Goal: Information Seeking & Learning: Learn about a topic

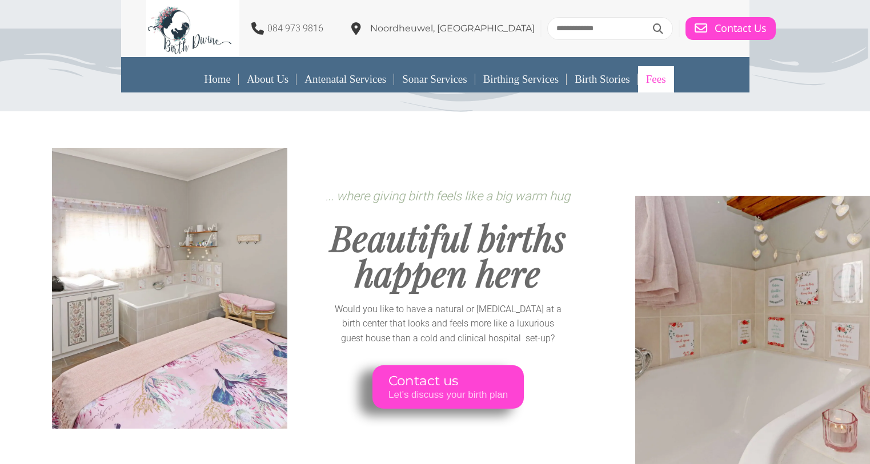
click at [667, 77] on link "Fees" at bounding box center [656, 79] width 36 height 26
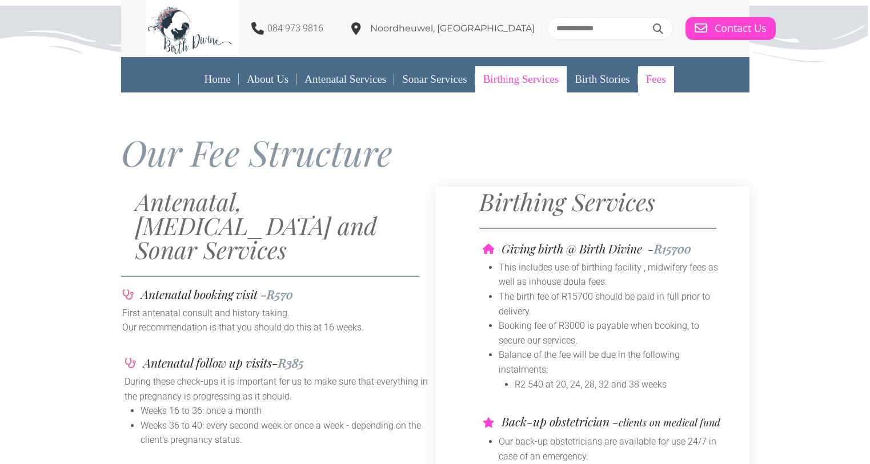
click at [543, 81] on link "Birthing Services" at bounding box center [520, 79] width 91 height 26
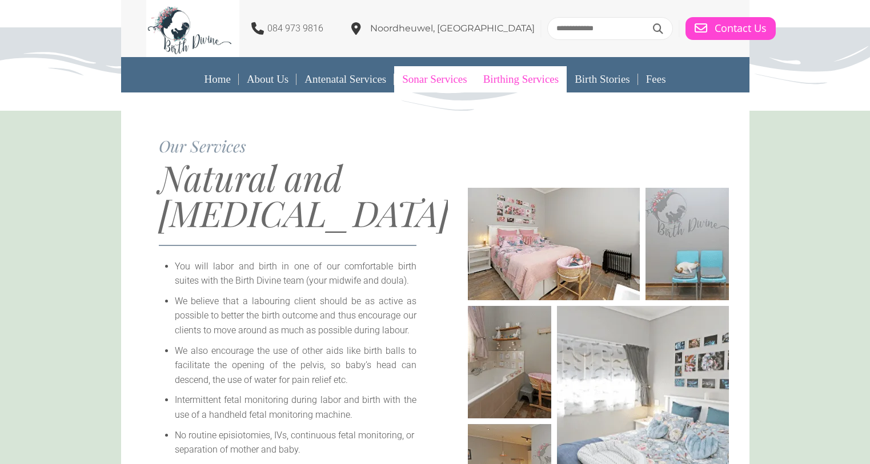
click at [440, 75] on link "Sonar Services" at bounding box center [434, 79] width 81 height 26
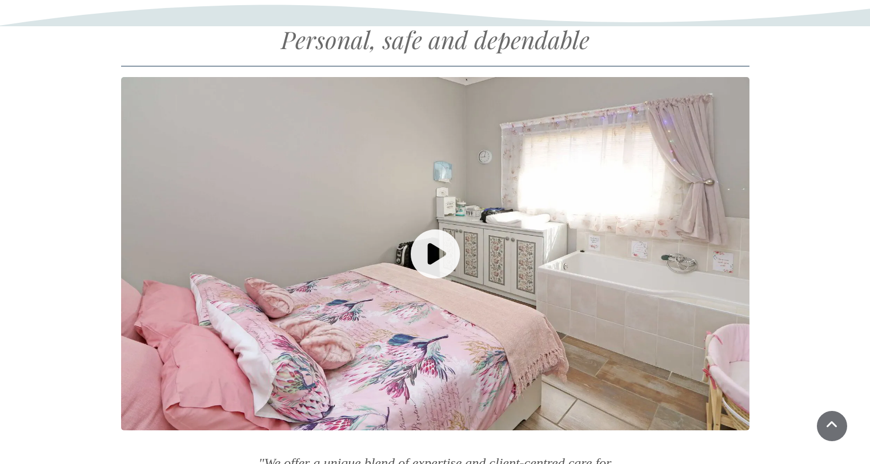
scroll to position [1085, 0]
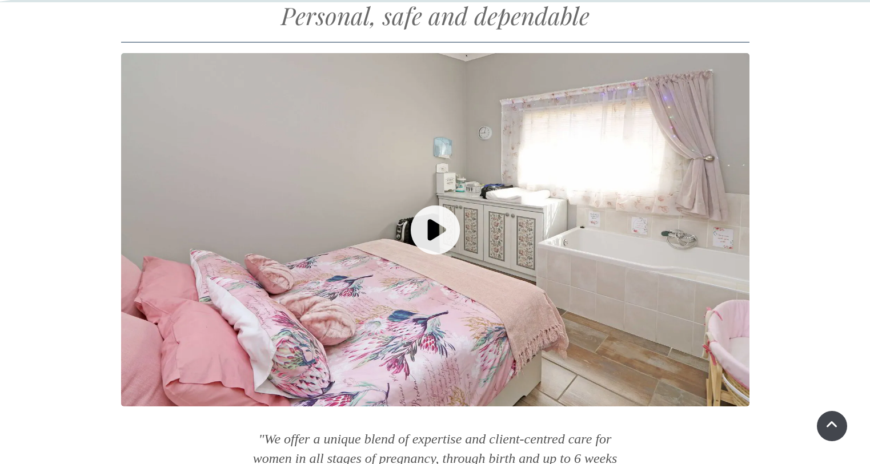
click at [836, 424] on link at bounding box center [832, 426] width 30 height 30
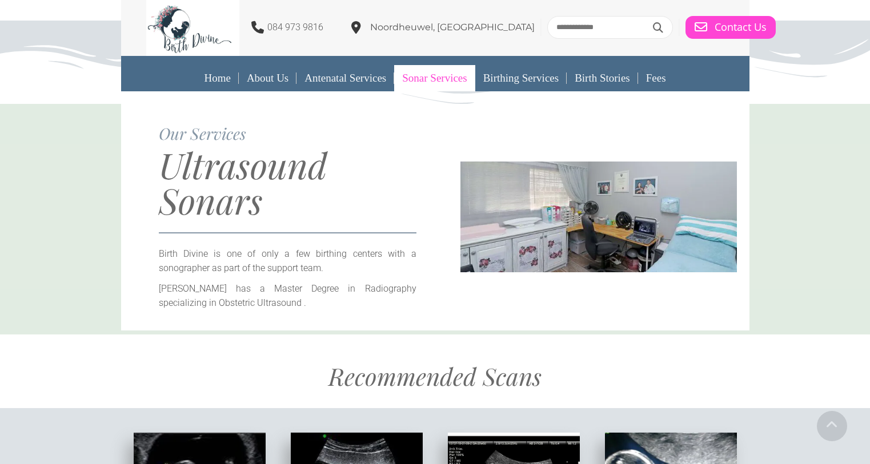
scroll to position [0, 0]
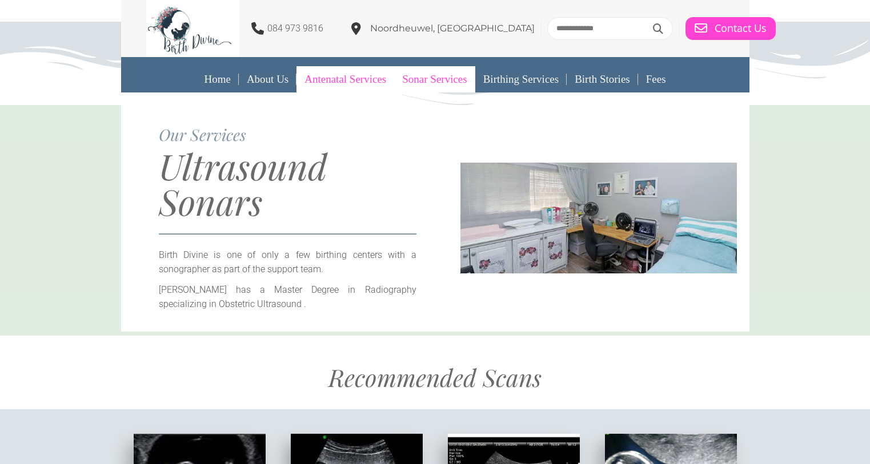
click at [345, 81] on link "Antenatal Services" at bounding box center [345, 79] width 98 height 26
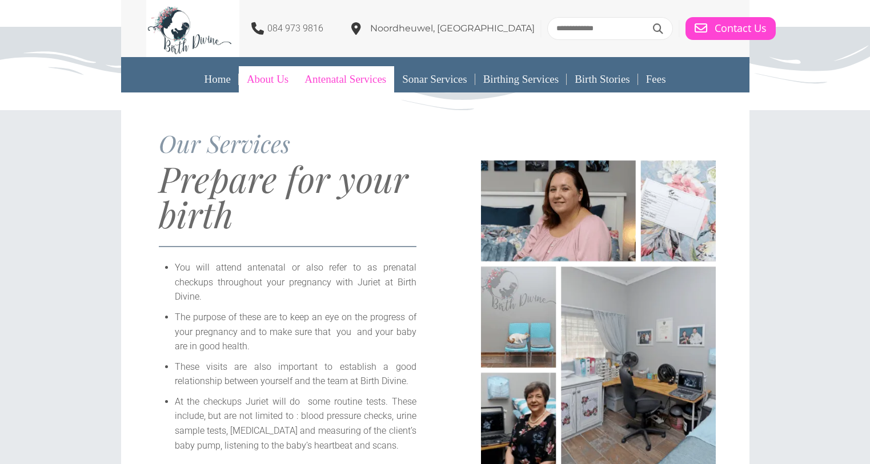
click at [258, 76] on link "About Us" at bounding box center [268, 79] width 58 height 26
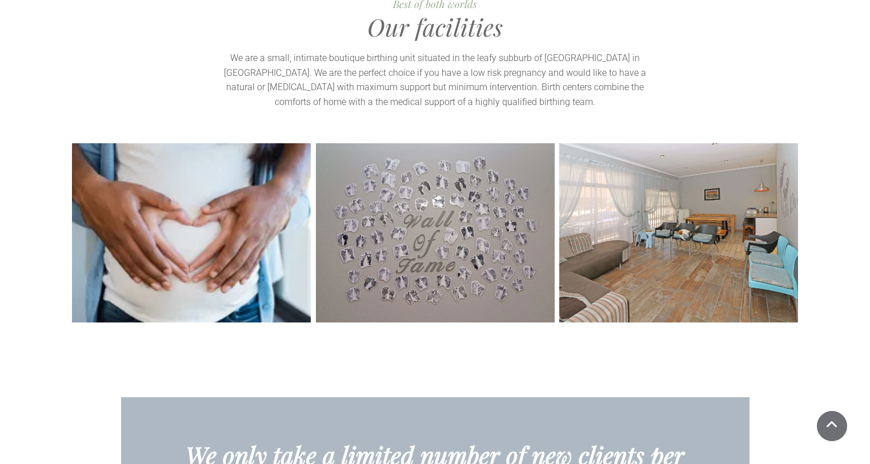
scroll to position [2570, 0]
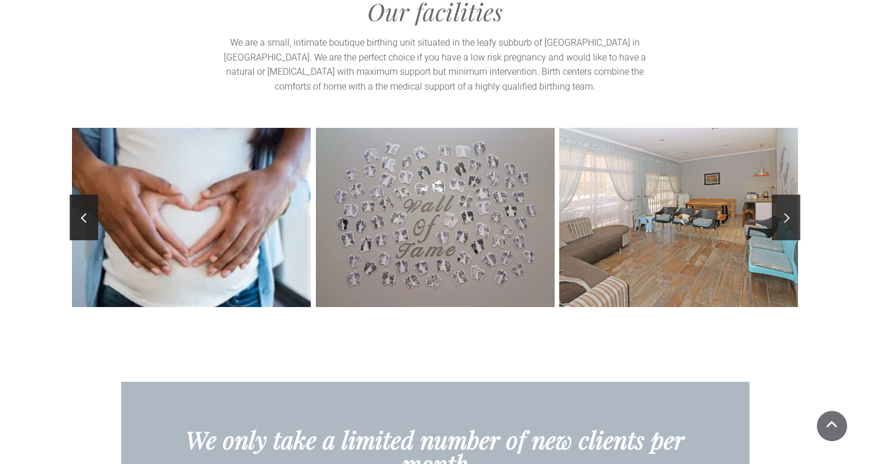
click at [789, 200] on link at bounding box center [786, 218] width 29 height 46
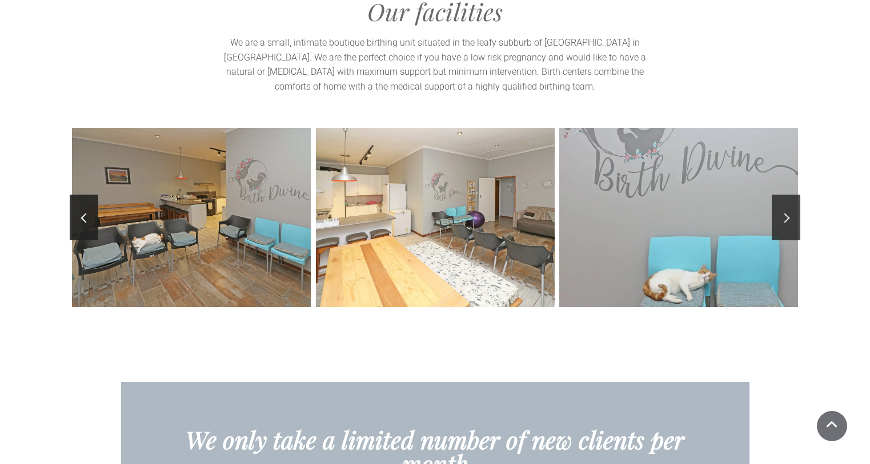
click at [789, 200] on link at bounding box center [786, 218] width 29 height 46
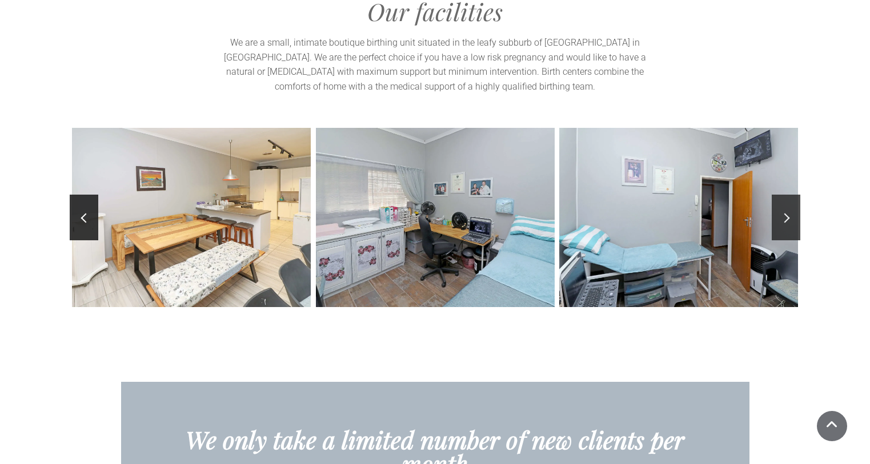
click at [789, 200] on link at bounding box center [786, 218] width 29 height 46
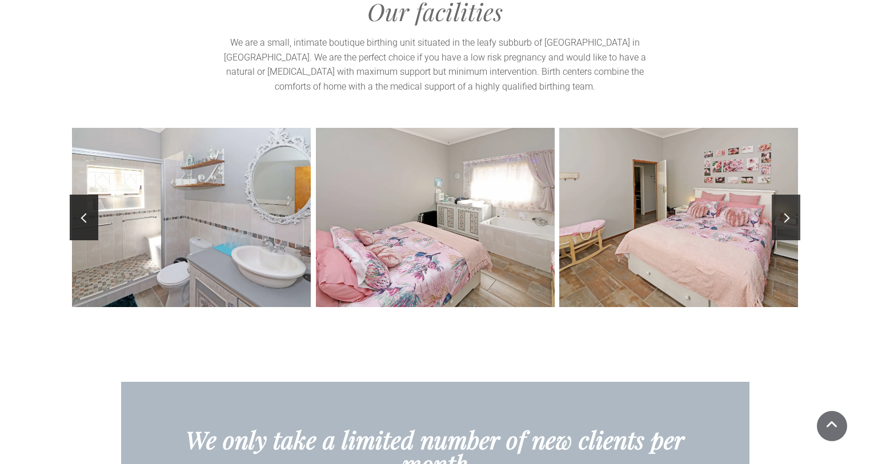
click at [789, 200] on link at bounding box center [786, 218] width 29 height 46
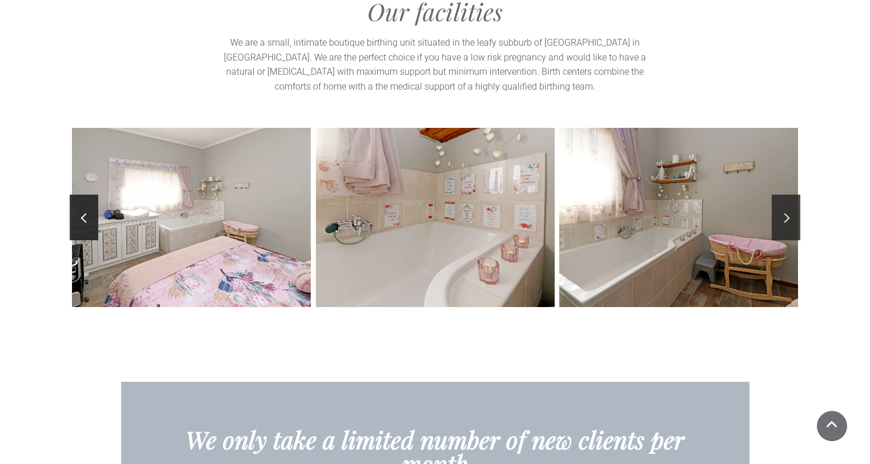
click at [789, 200] on link at bounding box center [786, 218] width 29 height 46
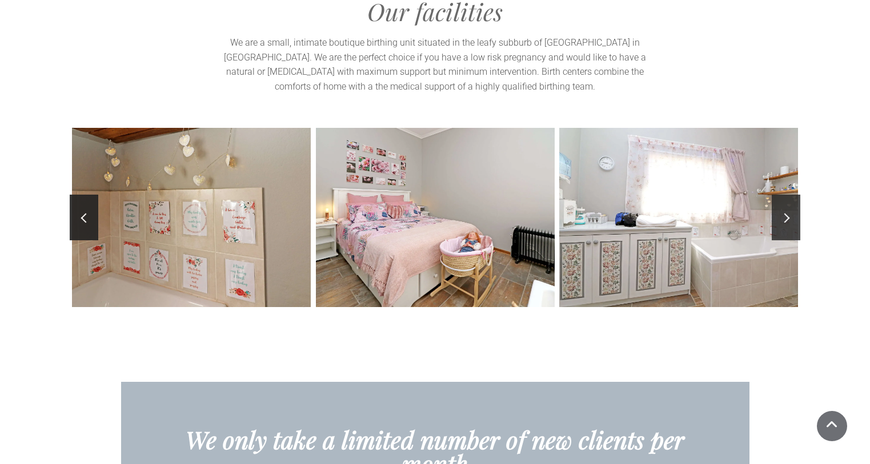
click at [789, 200] on link at bounding box center [786, 218] width 29 height 46
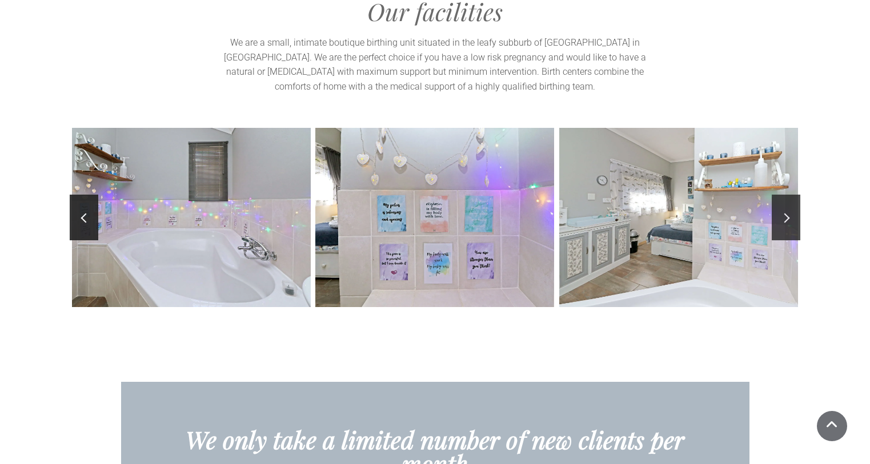
click at [789, 200] on link at bounding box center [786, 218] width 29 height 46
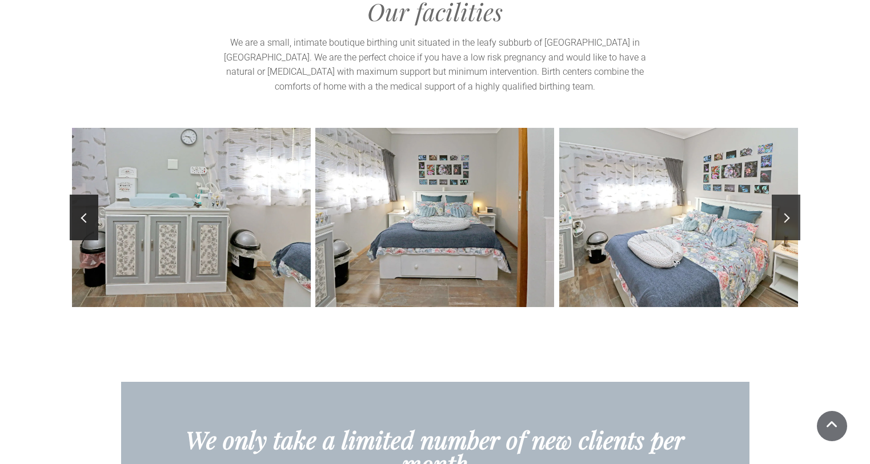
click at [789, 200] on link at bounding box center [786, 218] width 29 height 46
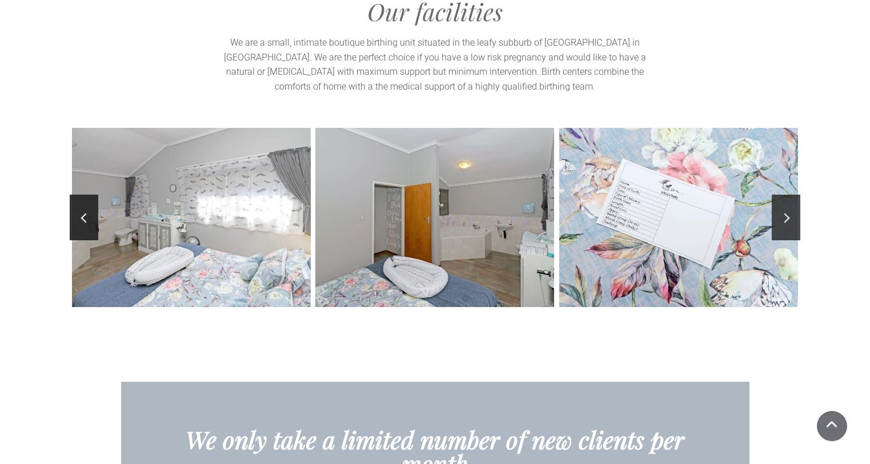
click at [786, 197] on link at bounding box center [786, 218] width 29 height 46
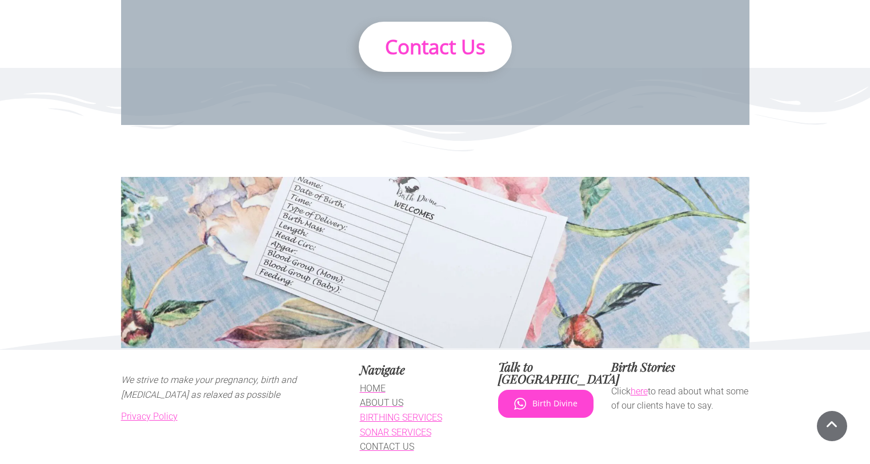
scroll to position [3165, 0]
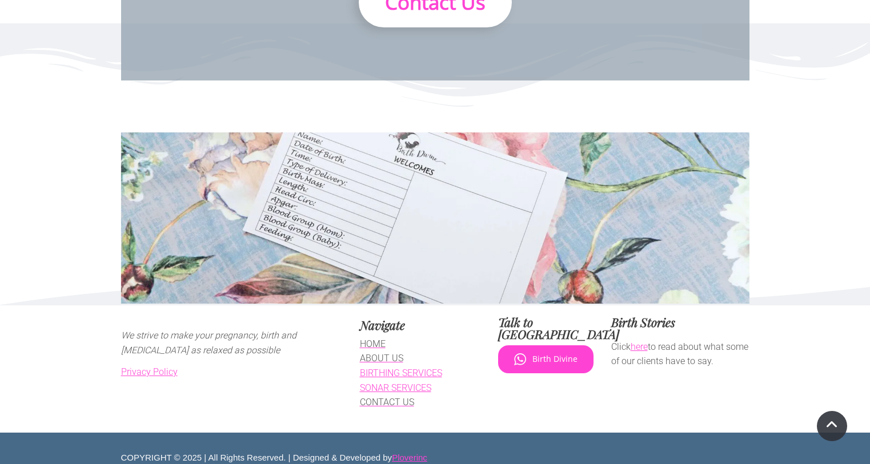
click at [826, 427] on link at bounding box center [832, 426] width 30 height 30
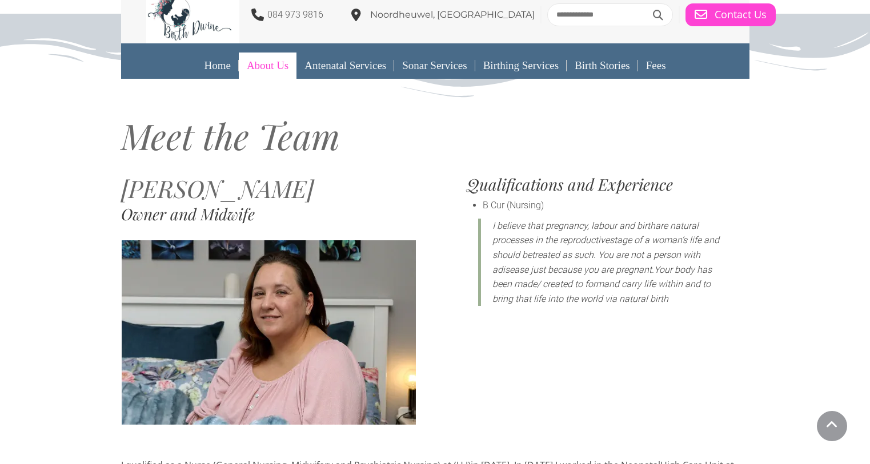
scroll to position [0, 0]
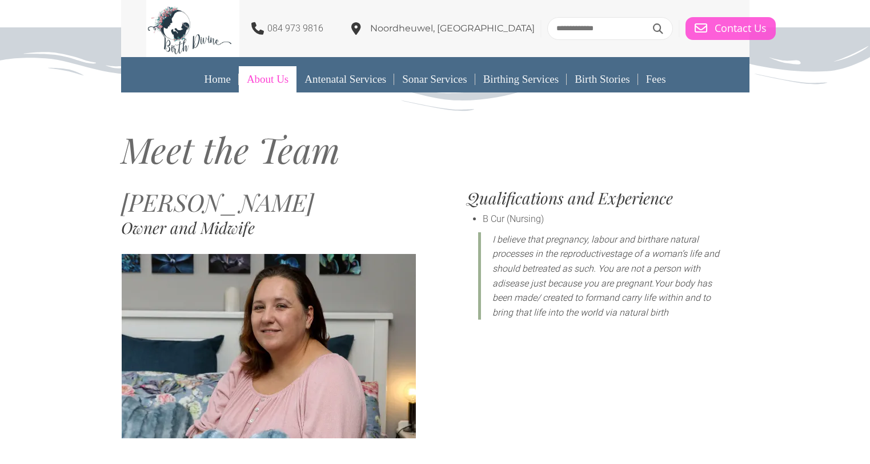
click at [714, 34] on span "Contact Us" at bounding box center [740, 28] width 52 height 13
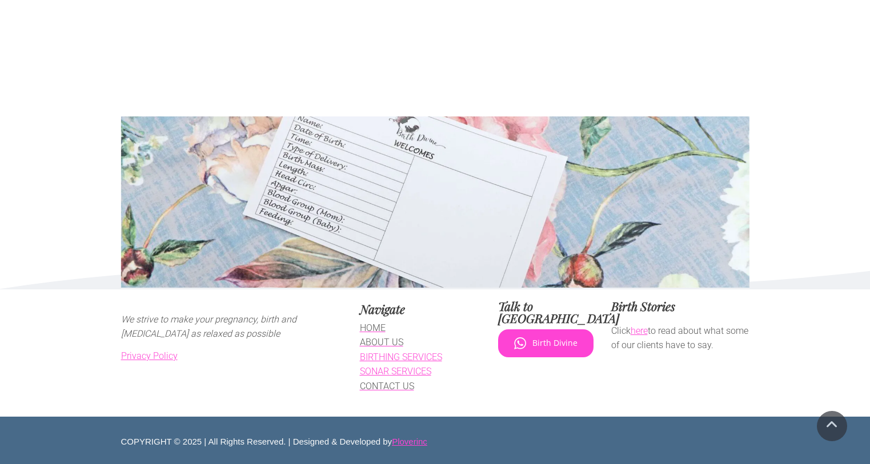
scroll to position [712, 0]
click at [388, 387] on span "CONTACT US" at bounding box center [387, 386] width 54 height 11
